Goal: Information Seeking & Learning: Learn about a topic

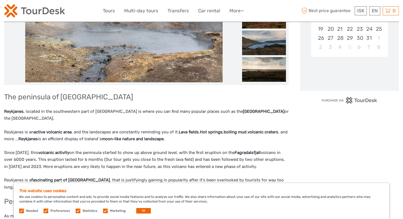
click at [73, 116] on p "[GEOGRAPHIC_DATA] , located in the southwestern part of [GEOGRAPHIC_DATA] is wh…" at bounding box center [146, 115] width 285 height 14
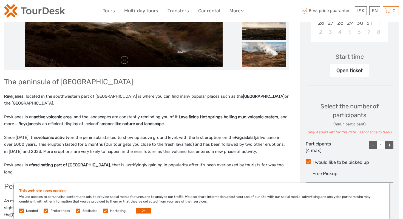
scroll to position [157, 0]
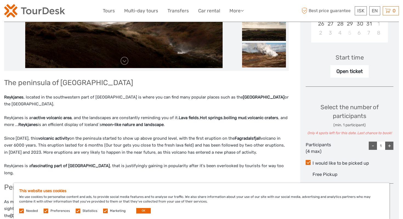
click at [69, 104] on p "[GEOGRAPHIC_DATA] , located in the southwestern part of [GEOGRAPHIC_DATA] is wh…" at bounding box center [146, 101] width 285 height 14
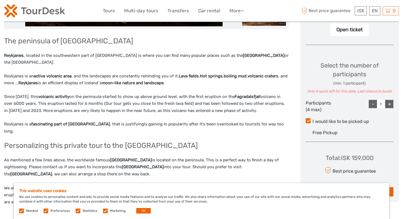
click at [63, 99] on p "Since [DATE], this volcanic activity on the peninsula started to show up above …" at bounding box center [146, 103] width 285 height 21
click at [99, 101] on p "Since [DATE], this volcanic activity on the peninsula started to show up above …" at bounding box center [146, 103] width 285 height 21
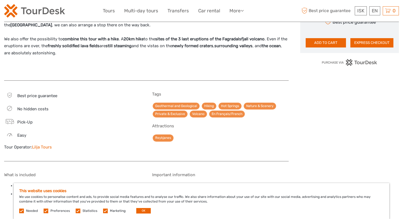
scroll to position [366, 0]
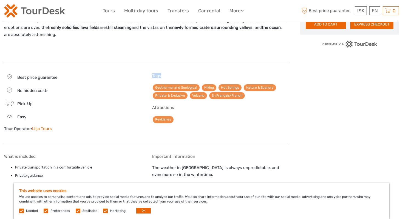
drag, startPoint x: 166, startPoint y: 69, endPoint x: 146, endPoint y: 69, distance: 20.3
click at [146, 69] on div "Best price guarantee No hidden costs Pick-Up Easy Tour Operator: Lilja Tours Ta…" at bounding box center [146, 105] width 285 height 75
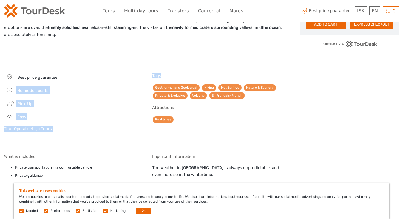
click at [166, 60] on div "The peninsula of [GEOGRAPHIC_DATA] , located in the southwestern part of [GEOGR…" at bounding box center [146, 5] width 285 height 561
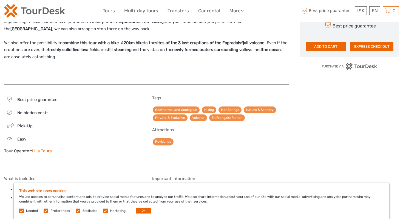
scroll to position [346, 0]
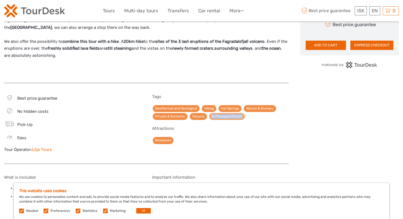
drag, startPoint x: 263, startPoint y: 107, endPoint x: 211, endPoint y: 109, distance: 51.9
click at [211, 109] on div "Geothermal and Geological Hiking Hot Springs Nature & Scenery Private & Exclusi…" at bounding box center [220, 113] width 137 height 16
copy link "En Français/French"
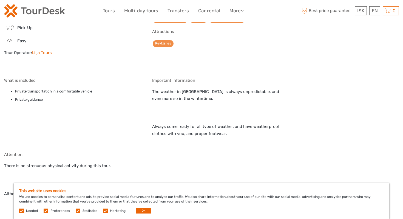
click at [162, 100] on p "The weather in [GEOGRAPHIC_DATA] is always unpredictable, and even more so in t…" at bounding box center [220, 112] width 137 height 49
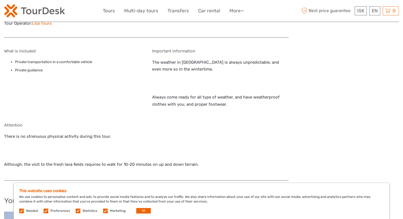
scroll to position [473, 0]
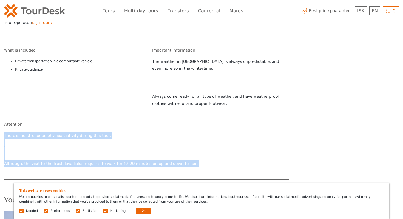
drag, startPoint x: 199, startPoint y: 160, endPoint x: 3, endPoint y: 128, distance: 198.5
copy p "There is no strenuous physical activity during this tour. Although, the visit t…"
